Goal: Obtain resource: Obtain resource

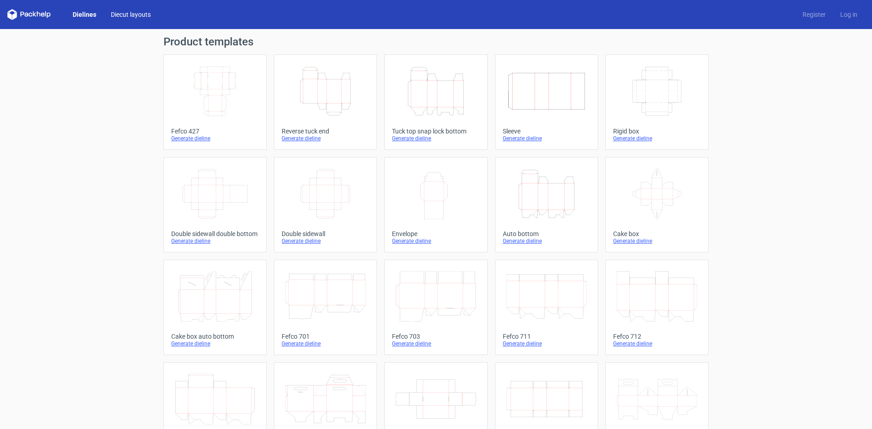
click at [128, 15] on link "Diecut layouts" at bounding box center [130, 14] width 54 height 9
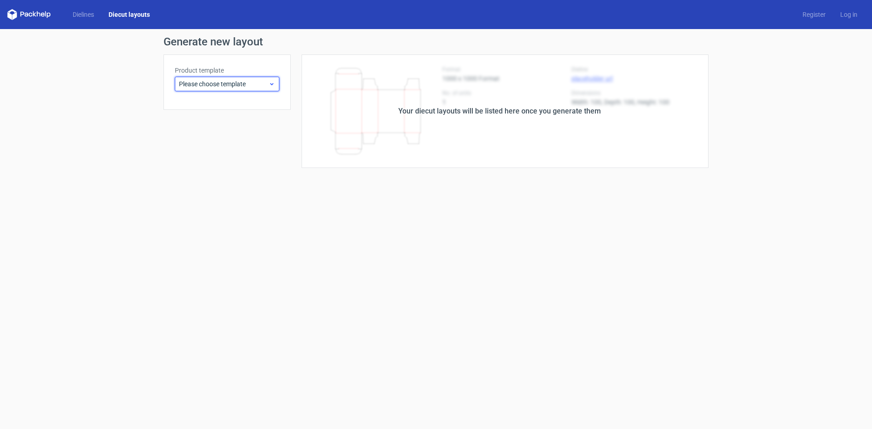
click at [213, 84] on span "Please choose template" at bounding box center [223, 83] width 89 height 9
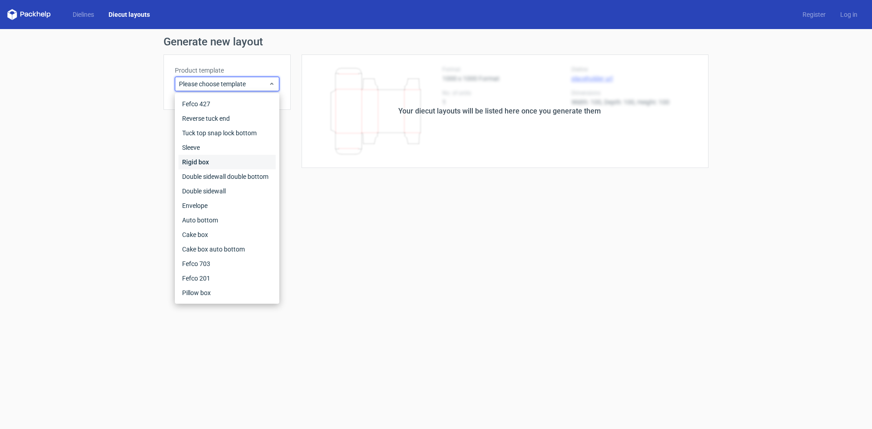
click at [216, 159] on div "Rigid box" at bounding box center [226, 162] width 97 height 15
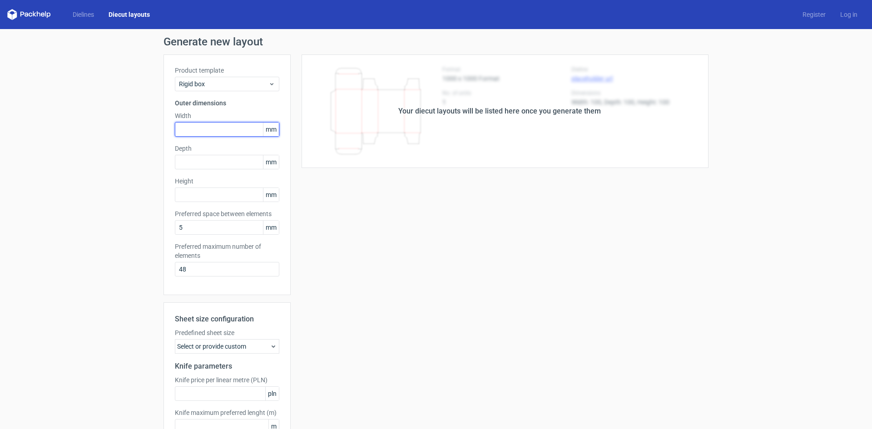
click at [245, 128] on input "text" at bounding box center [227, 129] width 104 height 15
click at [207, 158] on div "Product template Rigid box Outer dimensions Width 10 mm Depth mm Height mm Pref…" at bounding box center [226, 174] width 127 height 241
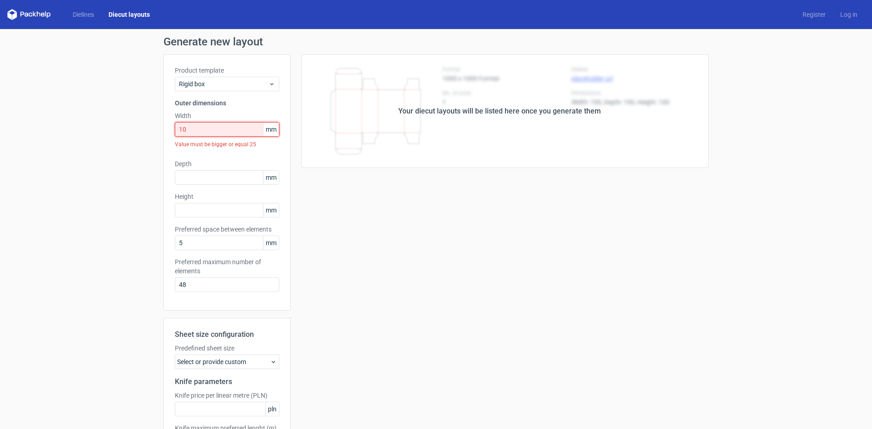
click at [166, 123] on div "Product template Rigid box Outer dimensions Width 10 mm Value must be bigger or…" at bounding box center [226, 182] width 127 height 256
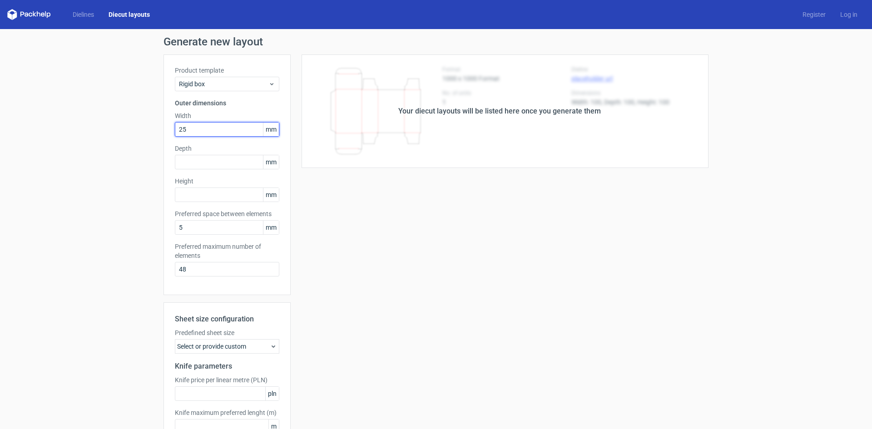
type input "25"
type input "50"
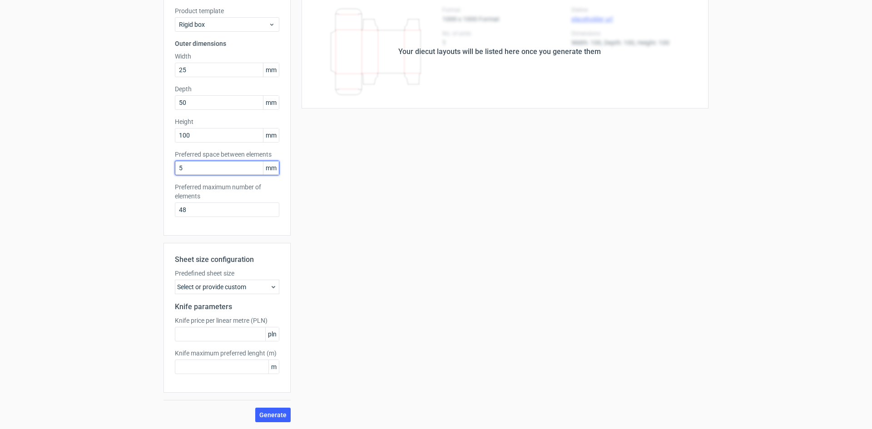
scroll to position [60, 0]
click at [279, 411] on span "Generate" at bounding box center [272, 414] width 27 height 6
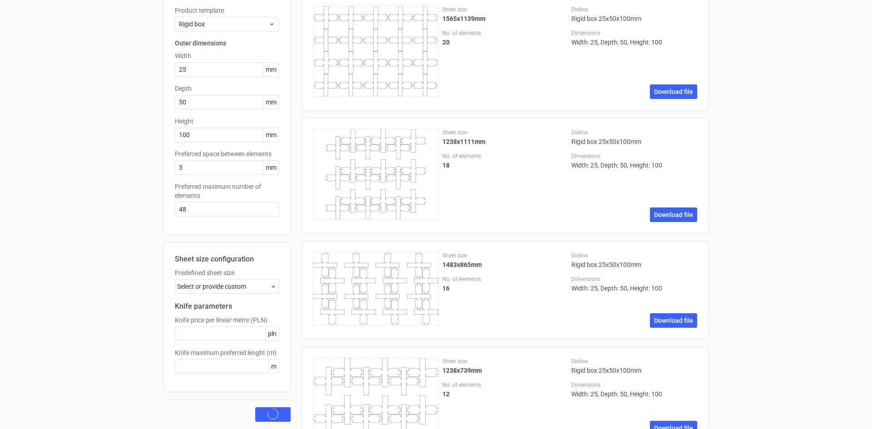
scroll to position [0, 0]
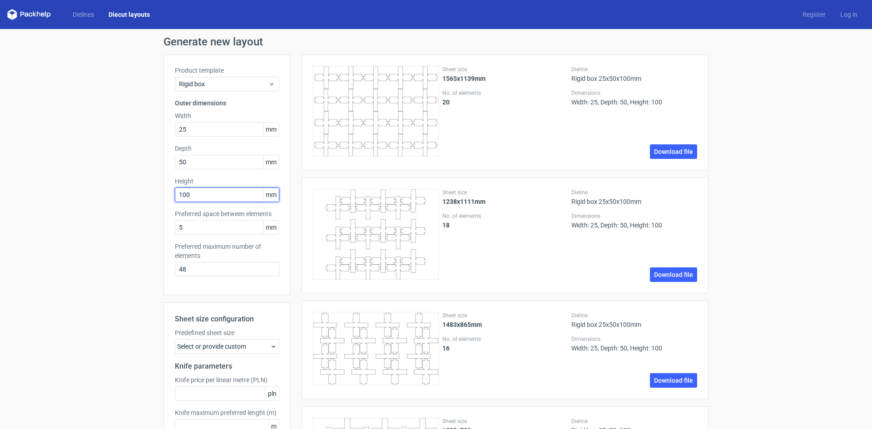
type input "50"
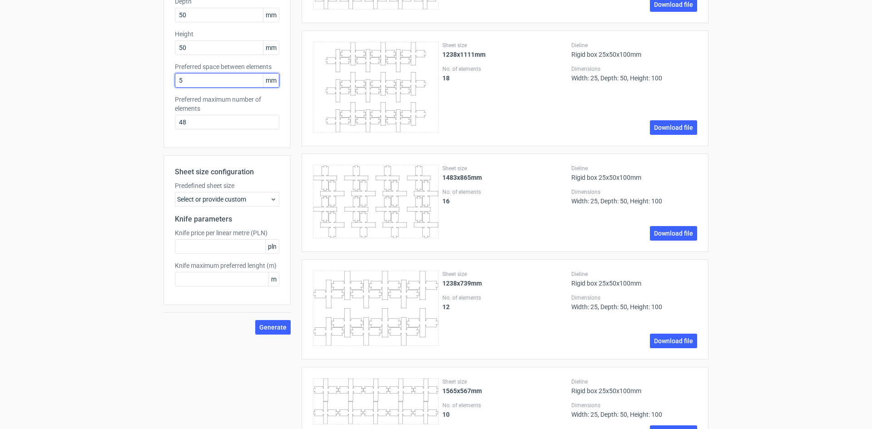
scroll to position [227, 0]
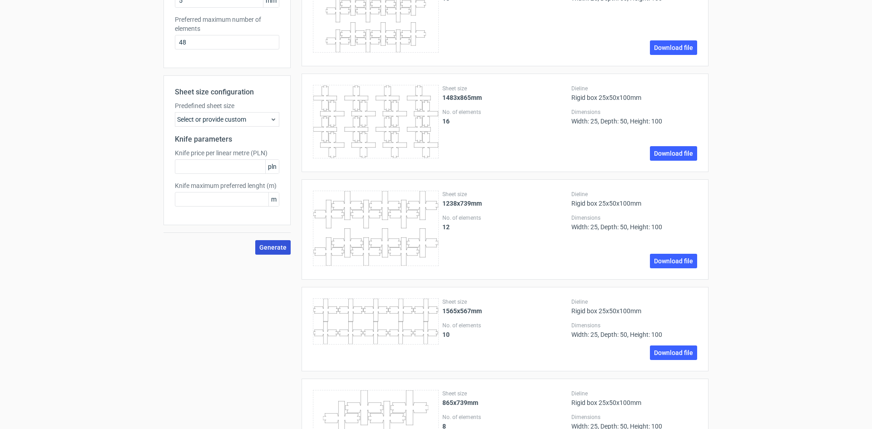
click at [263, 244] on span "Generate" at bounding box center [272, 247] width 27 height 6
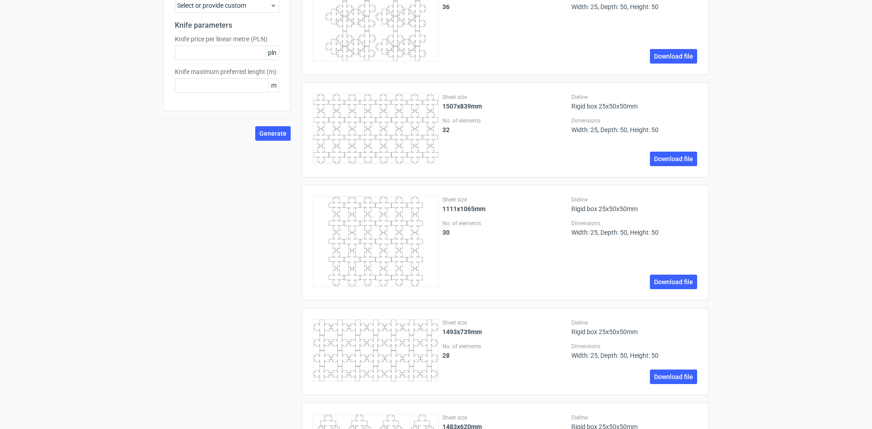
scroll to position [363, 0]
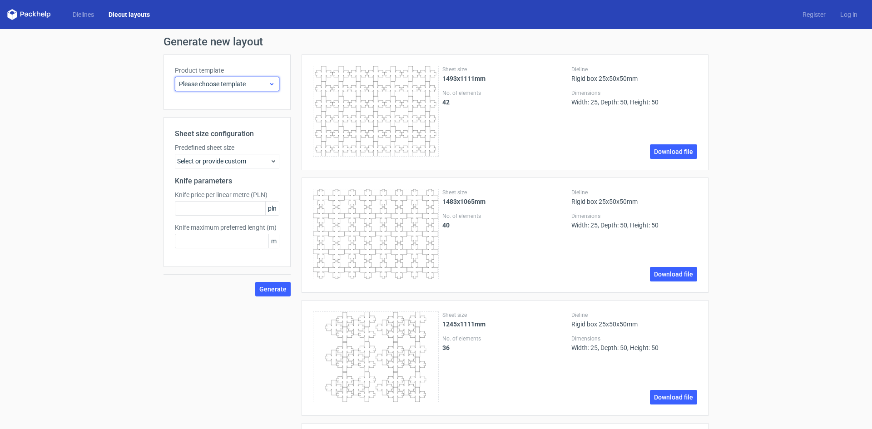
click at [264, 84] on span "Please choose template" at bounding box center [223, 83] width 89 height 9
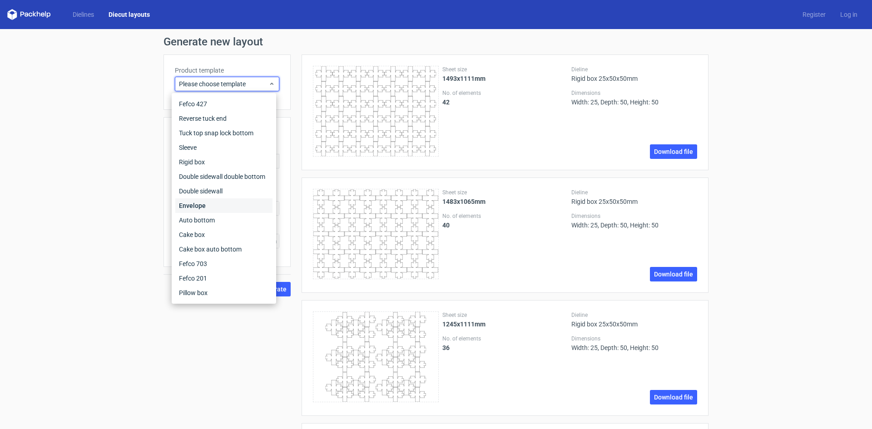
click at [237, 206] on div "Envelope" at bounding box center [223, 205] width 97 height 15
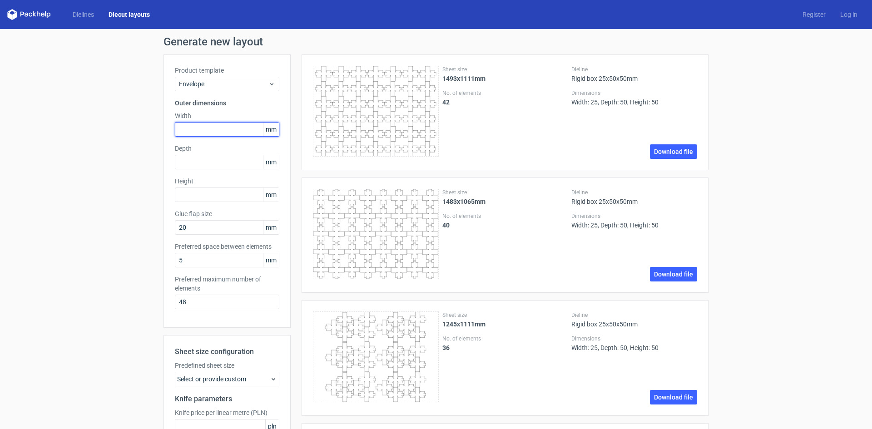
click at [214, 134] on input "text" at bounding box center [227, 129] width 104 height 15
click at [263, 128] on span "mm" at bounding box center [271, 130] width 16 height 14
click at [221, 133] on input "text" at bounding box center [227, 129] width 104 height 15
drag, startPoint x: 227, startPoint y: 130, endPoint x: 139, endPoint y: 122, distance: 88.9
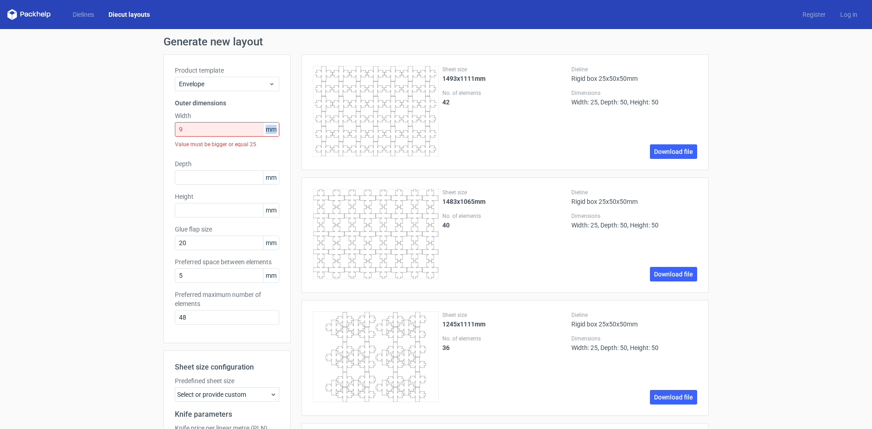
drag, startPoint x: 271, startPoint y: 130, endPoint x: 262, endPoint y: 127, distance: 9.2
click at [263, 127] on span "mm" at bounding box center [271, 130] width 16 height 14
click at [203, 127] on input "9" at bounding box center [227, 129] width 104 height 15
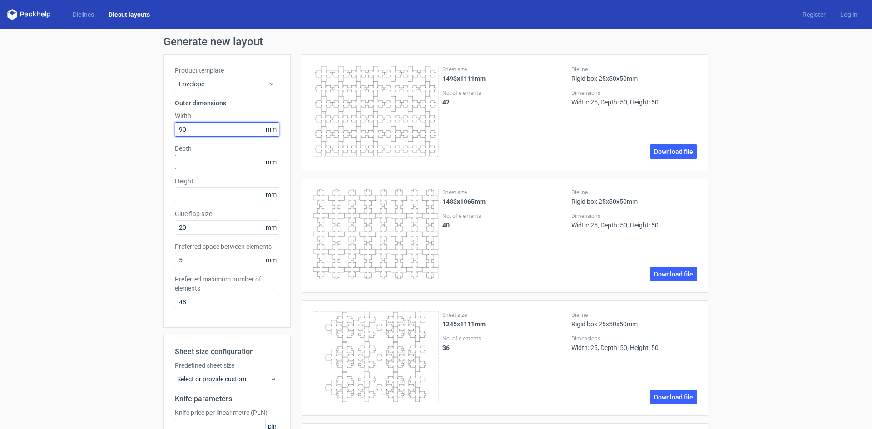
type input "90"
click at [189, 162] on input "text" at bounding box center [227, 162] width 104 height 15
drag, startPoint x: 192, startPoint y: 165, endPoint x: 156, endPoint y: 156, distance: 36.6
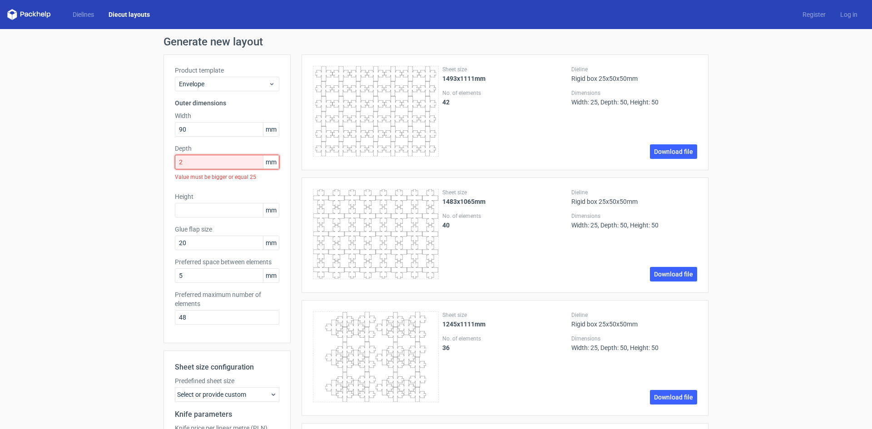
drag, startPoint x: 153, startPoint y: 156, endPoint x: 143, endPoint y: 153, distance: 10.2
type input "25"
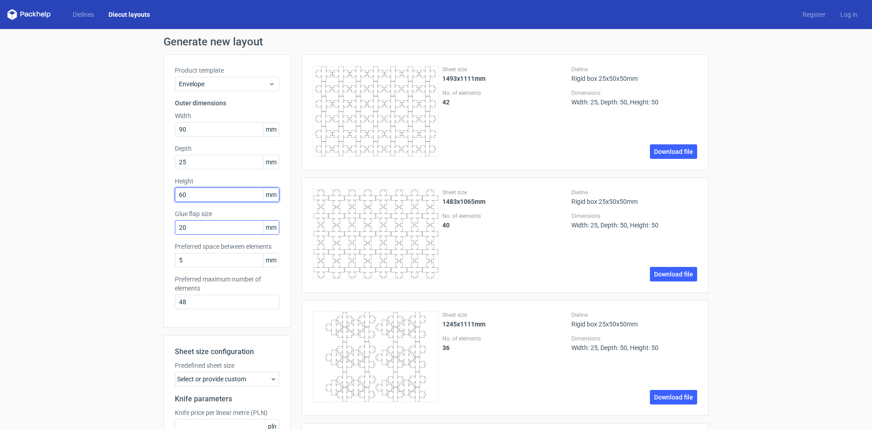
type input "60"
drag, startPoint x: 196, startPoint y: 231, endPoint x: 159, endPoint y: 223, distance: 37.7
type input "15"
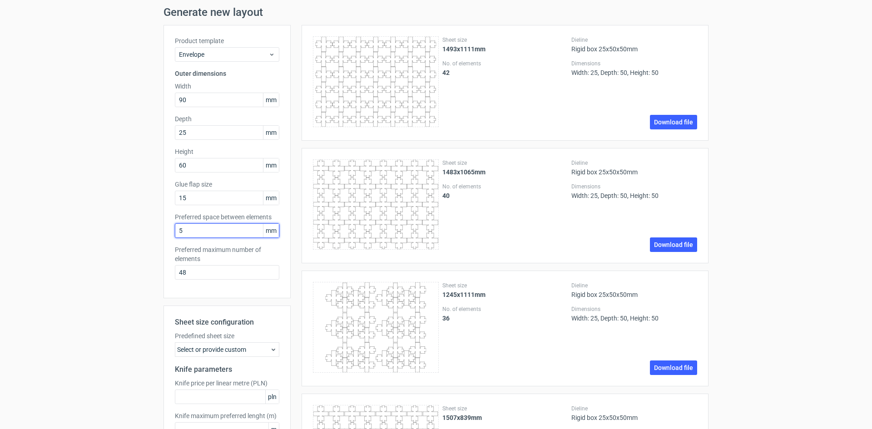
scroll to position [45, 0]
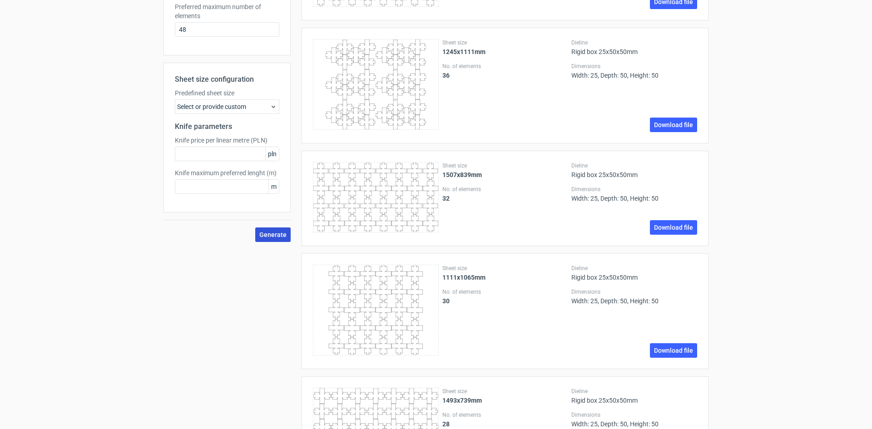
drag, startPoint x: 267, startPoint y: 233, endPoint x: 270, endPoint y: 226, distance: 7.3
click at [267, 232] on span "Generate" at bounding box center [272, 235] width 27 height 6
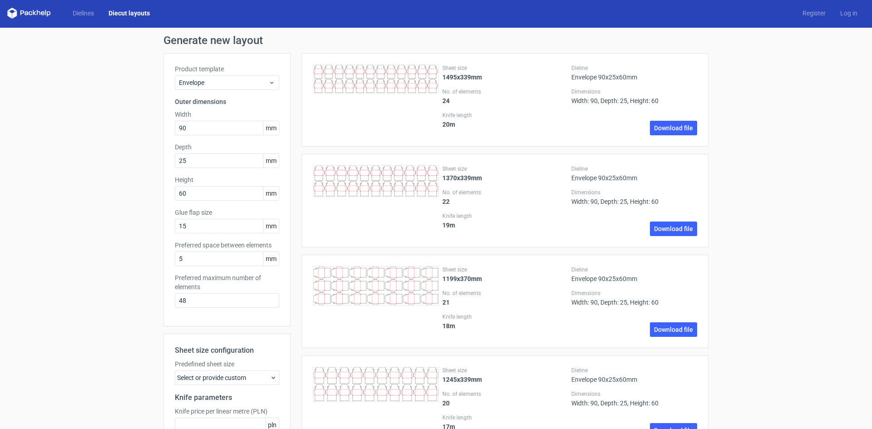
scroll to position [0, 0]
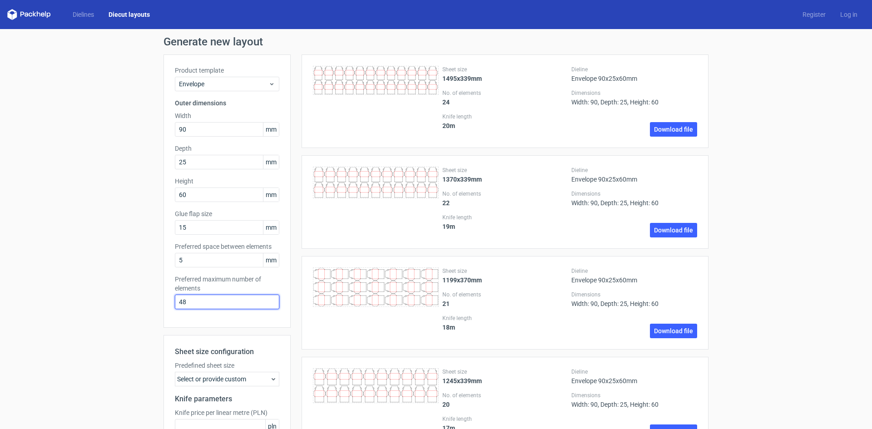
drag, startPoint x: 172, startPoint y: 300, endPoint x: 156, endPoint y: 297, distance: 17.0
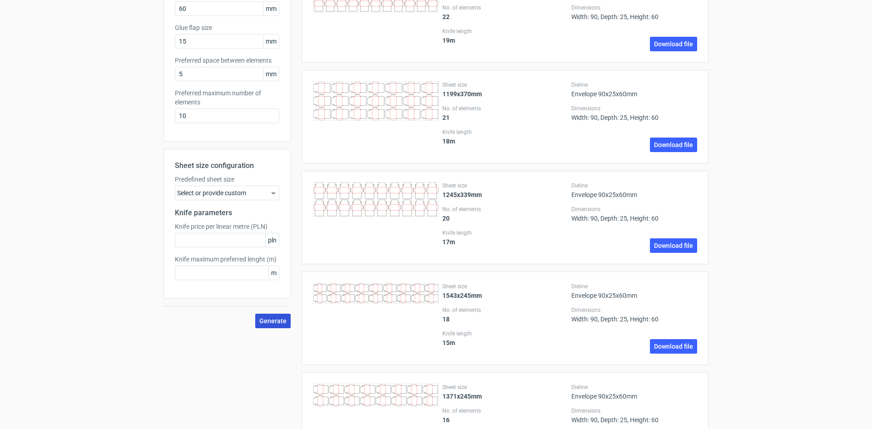
click at [279, 318] on span "Generate" at bounding box center [272, 321] width 27 height 6
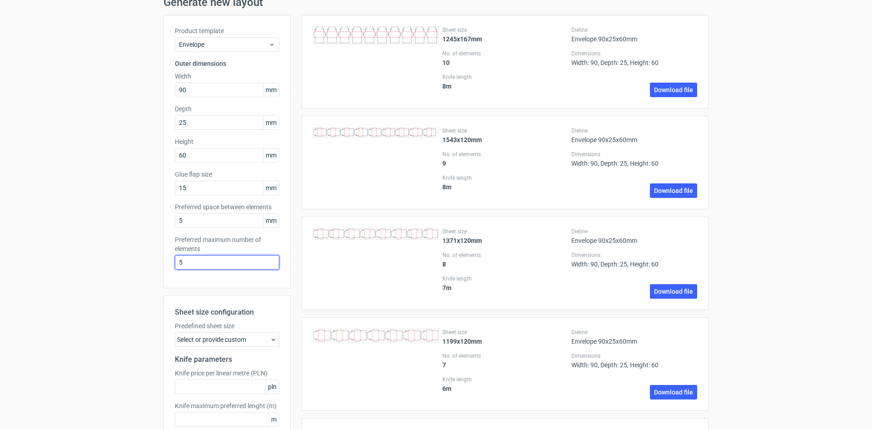
scroll to position [91, 0]
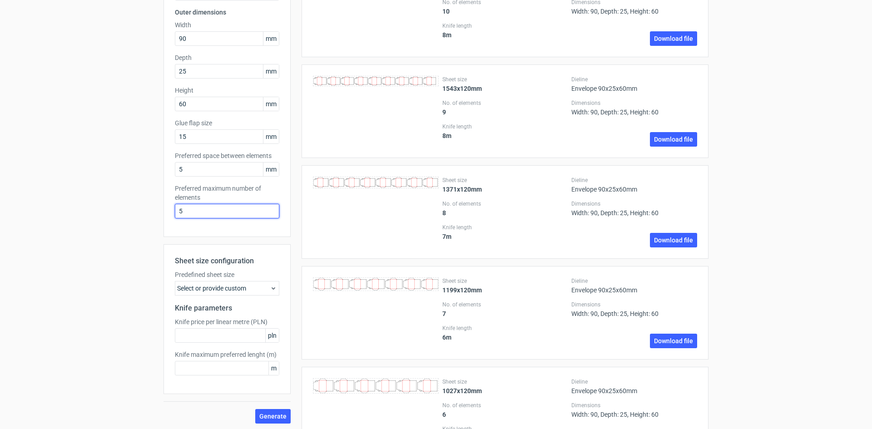
type input "5"
click at [252, 291] on div "Select or provide custom" at bounding box center [227, 288] width 104 height 15
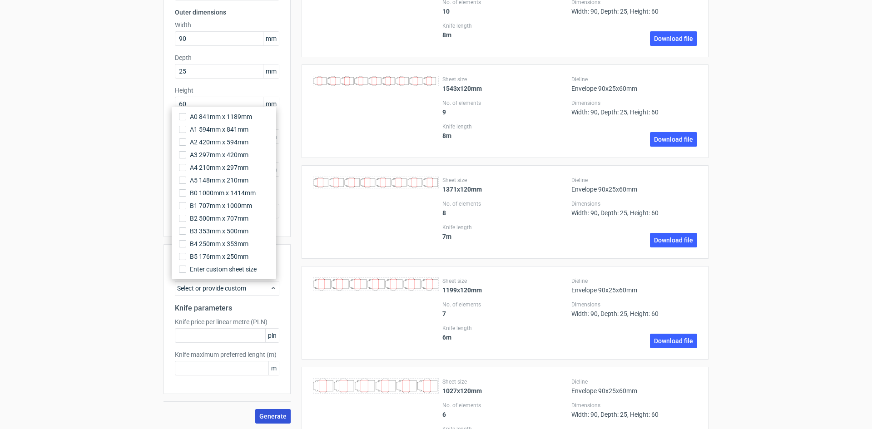
click at [261, 416] on span "Generate" at bounding box center [272, 416] width 27 height 6
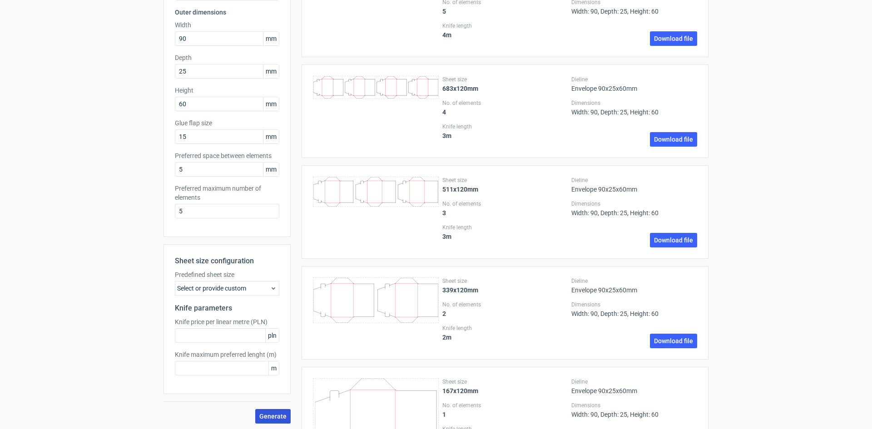
scroll to position [0, 0]
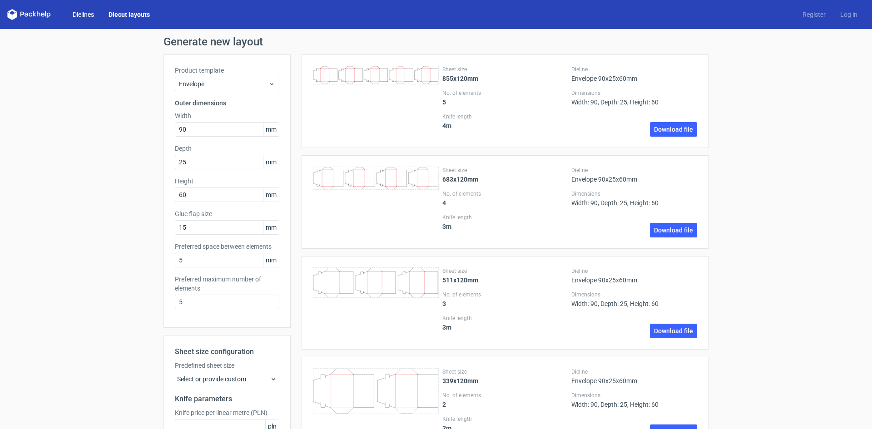
click at [88, 14] on link "Dielines" at bounding box center [83, 14] width 36 height 9
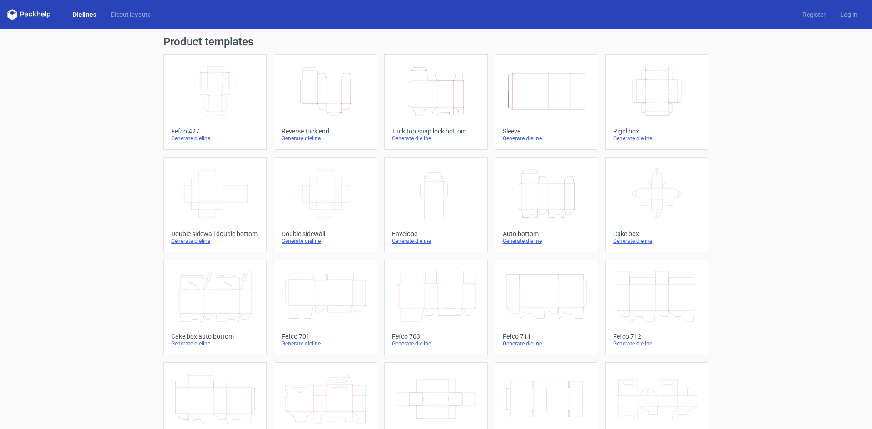
click at [560, 298] on icon at bounding box center [546, 296] width 80 height 51
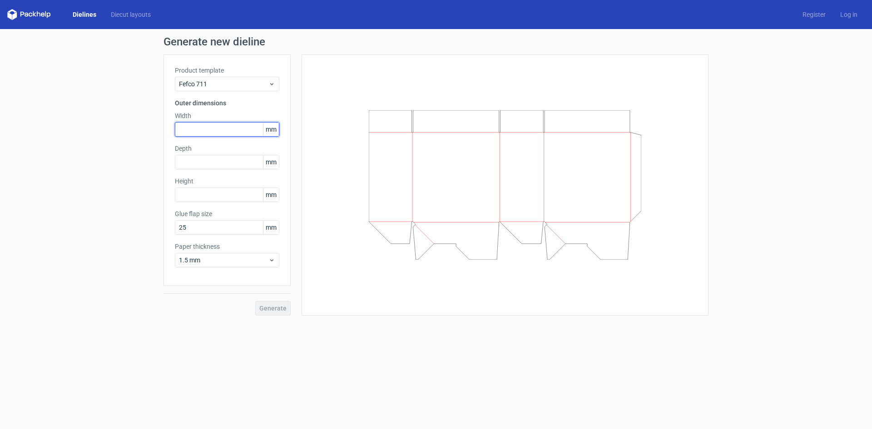
click at [239, 130] on input "text" at bounding box center [227, 129] width 104 height 15
type input "150"
type input "40"
drag, startPoint x: 182, startPoint y: 132, endPoint x: 153, endPoint y: 132, distance: 29.1
click at [153, 132] on div "Generate new dieline Product template Fefco 711 Outer dimensions Width 150 mm D…" at bounding box center [436, 176] width 872 height 294
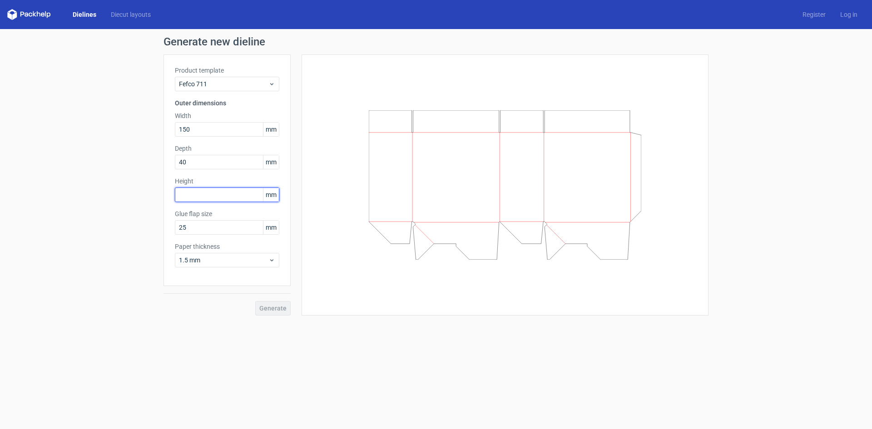
click at [187, 196] on input "text" at bounding box center [227, 194] width 104 height 15
type input "250"
click at [262, 305] on span "Generate" at bounding box center [272, 308] width 27 height 6
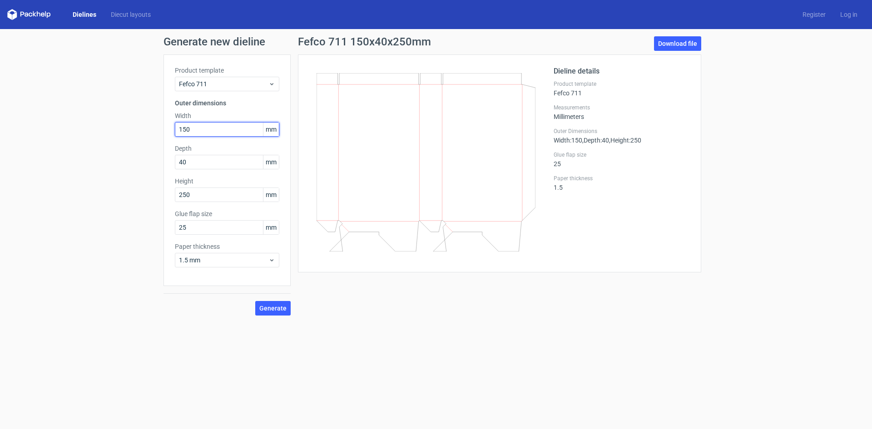
click at [150, 123] on div "Generate new dieline Product template Fefco 711 Outer dimensions Width 150 mm D…" at bounding box center [436, 176] width 872 height 294
type input "100"
click at [277, 309] on span "Generate" at bounding box center [272, 308] width 27 height 6
drag, startPoint x: 86, startPoint y: 17, endPoint x: 93, endPoint y: 17, distance: 7.3
click at [86, 17] on link "Dielines" at bounding box center [84, 14] width 38 height 9
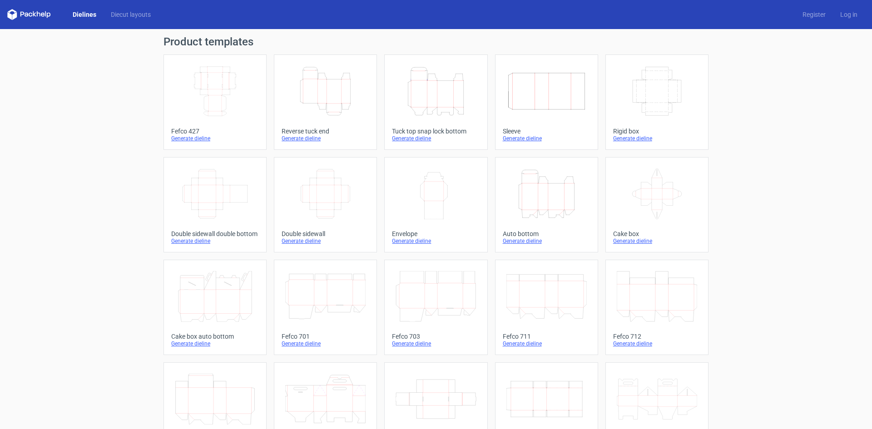
click at [444, 100] on icon "Height Depth Width" at bounding box center [435, 91] width 80 height 51
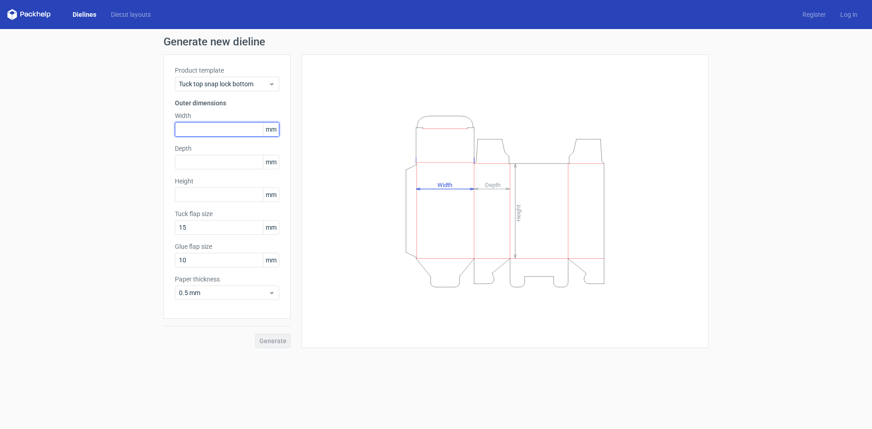
click at [213, 131] on input "text" at bounding box center [227, 129] width 104 height 15
type input "50"
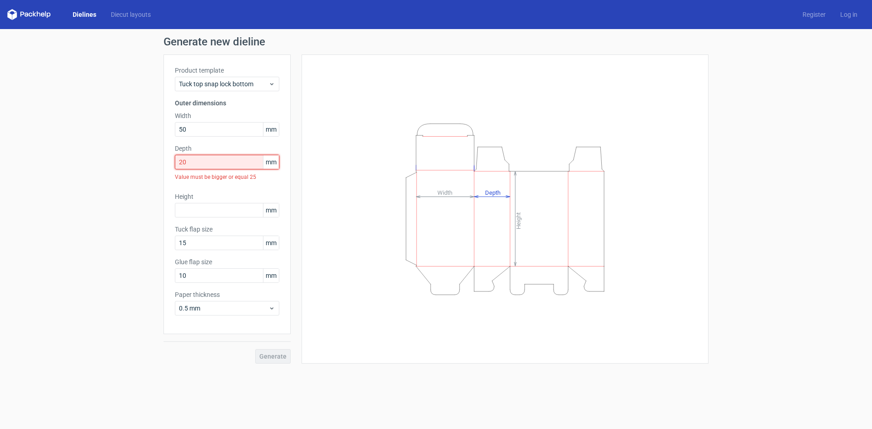
drag, startPoint x: 169, startPoint y: 156, endPoint x: 164, endPoint y: 153, distance: 6.1
click at [164, 153] on div "Product template Tuck top snap lock bottom Outer dimensions Width 50 mm Depth 2…" at bounding box center [226, 194] width 127 height 280
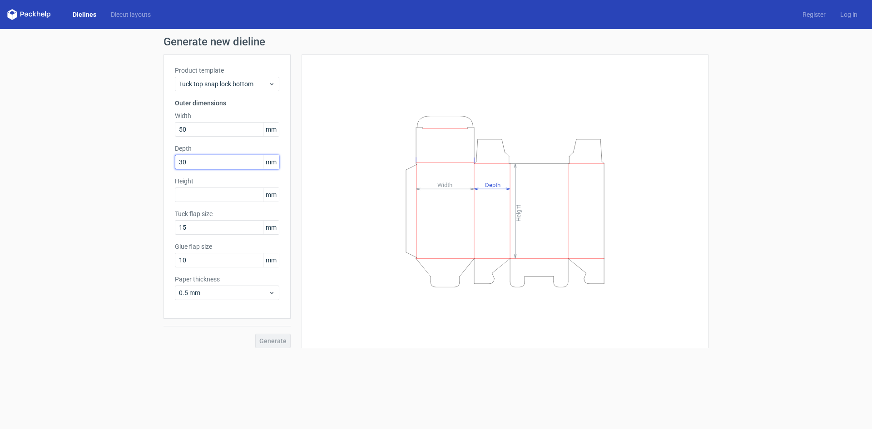
type input "30"
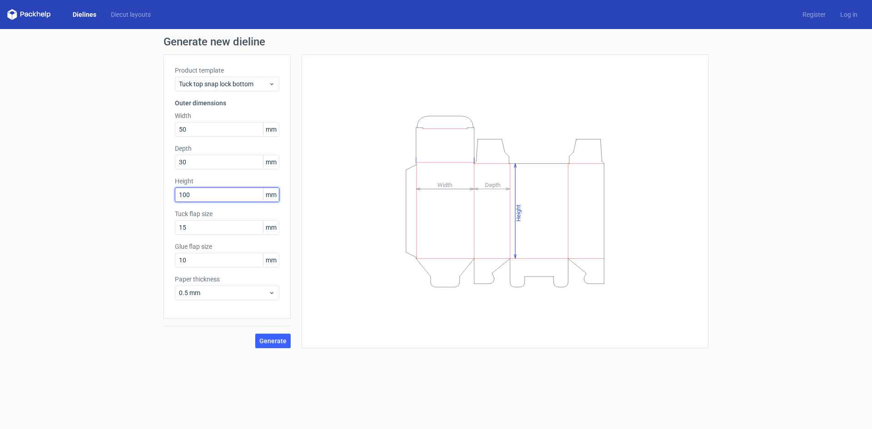
type input "100"
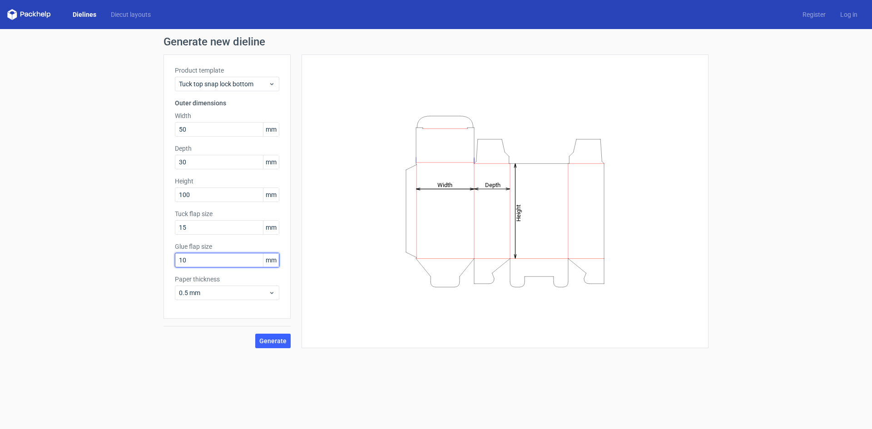
drag, startPoint x: 181, startPoint y: 260, endPoint x: 155, endPoint y: 255, distance: 26.4
click at [155, 255] on div "Generate new dieline Product template Tuck top snap lock bottom Outer dimension…" at bounding box center [436, 192] width 872 height 326
drag, startPoint x: 186, startPoint y: 262, endPoint x: 171, endPoint y: 262, distance: 15.0
click at [171, 262] on div "Product template Tuck top snap lock bottom Outer dimensions Width 50 mm Depth 3…" at bounding box center [226, 186] width 127 height 264
click at [267, 343] on span "Generate" at bounding box center [272, 341] width 27 height 6
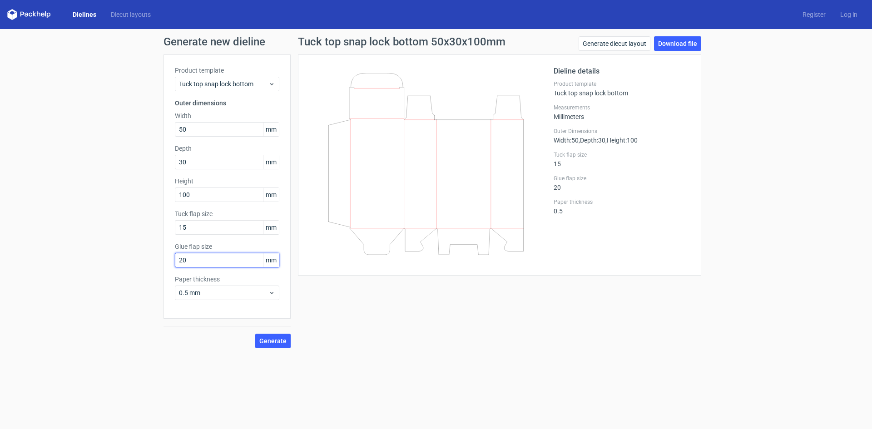
drag, startPoint x: 194, startPoint y: 264, endPoint x: 173, endPoint y: 261, distance: 21.1
click at [173, 261] on div "Product template Tuck top snap lock bottom Outer dimensions Width 50 mm Depth 3…" at bounding box center [226, 186] width 127 height 264
type input "10"
click at [275, 339] on span "Generate" at bounding box center [272, 341] width 27 height 6
click at [163, 219] on div "Generate new dieline Product template Tuck top snap lock bottom Outer dimension…" at bounding box center [436, 192] width 872 height 326
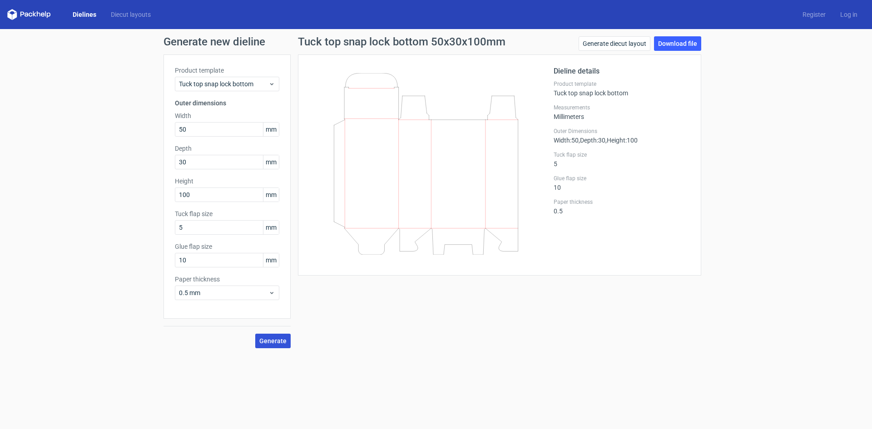
click at [274, 343] on span "Generate" at bounding box center [272, 341] width 27 height 6
drag, startPoint x: 198, startPoint y: 225, endPoint x: 138, endPoint y: 224, distance: 60.4
click at [138, 224] on div "Generate new dieline Product template Tuck top snap lock bottom Outer dimension…" at bounding box center [436, 192] width 872 height 326
type input "50"
click at [281, 340] on span "Generate" at bounding box center [272, 341] width 27 height 6
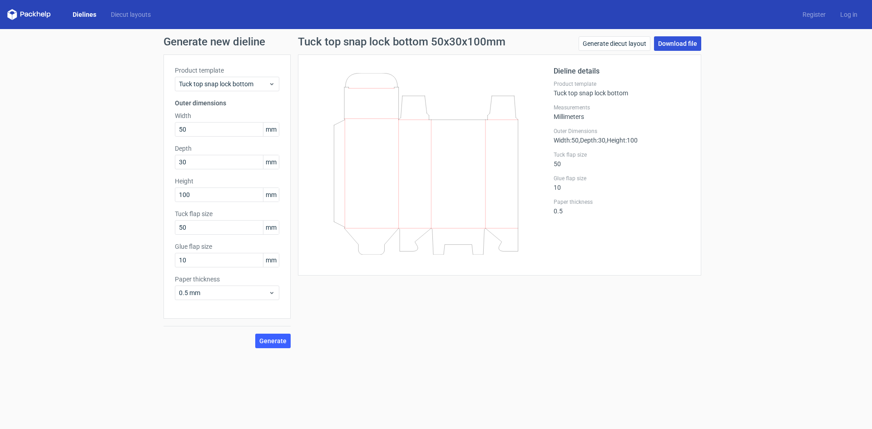
click at [671, 45] on link "Download file" at bounding box center [677, 43] width 47 height 15
